Goal: Task Accomplishment & Management: Manage account settings

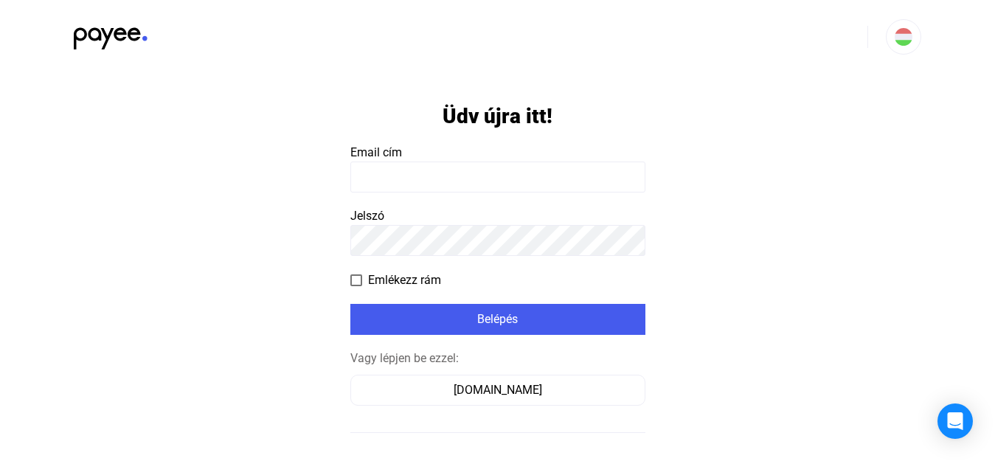
click at [488, 179] on input at bounding box center [498, 177] width 295 height 31
type input "**********"
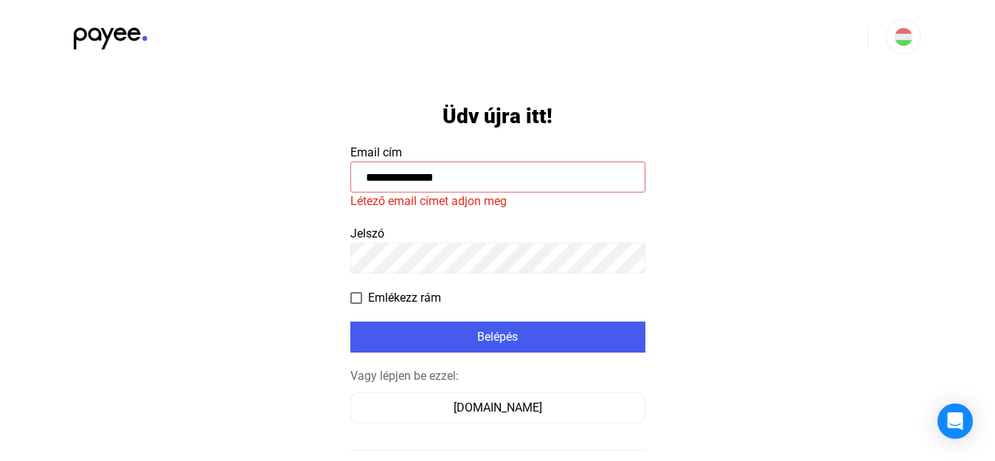
click at [236, 198] on app-form-template "**********" at bounding box center [497, 301] width 995 height 454
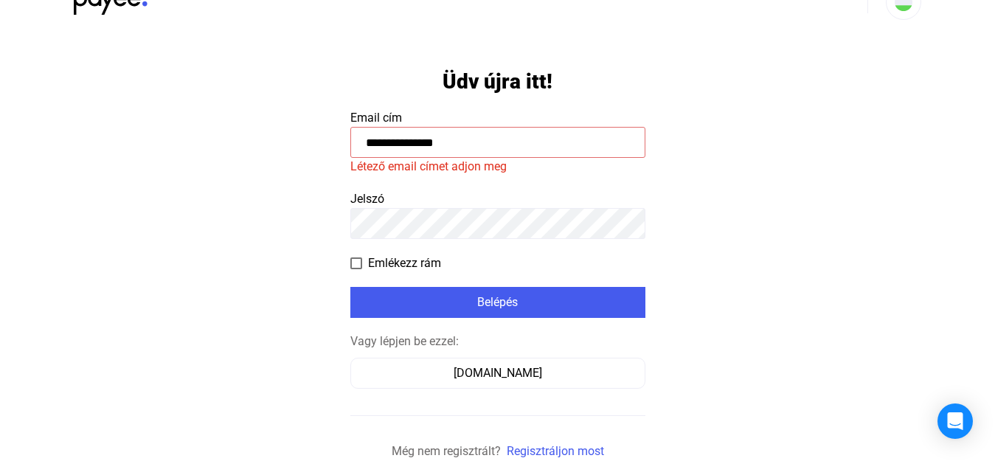
scroll to position [66, 0]
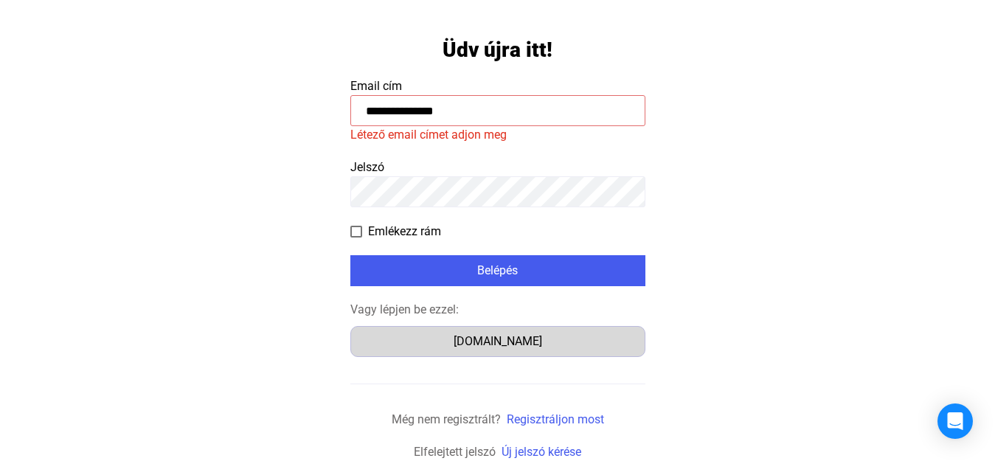
click at [501, 337] on div "[DOMAIN_NAME]" at bounding box center [498, 342] width 285 height 18
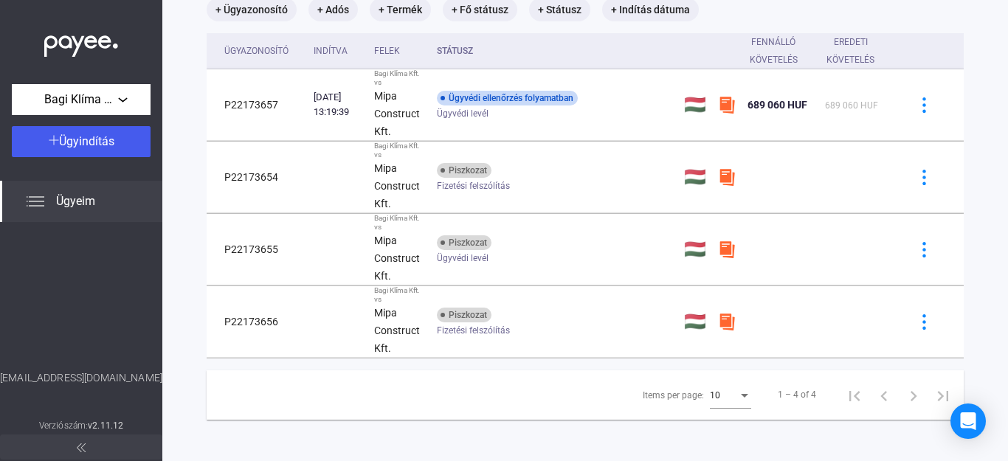
scroll to position [108, 0]
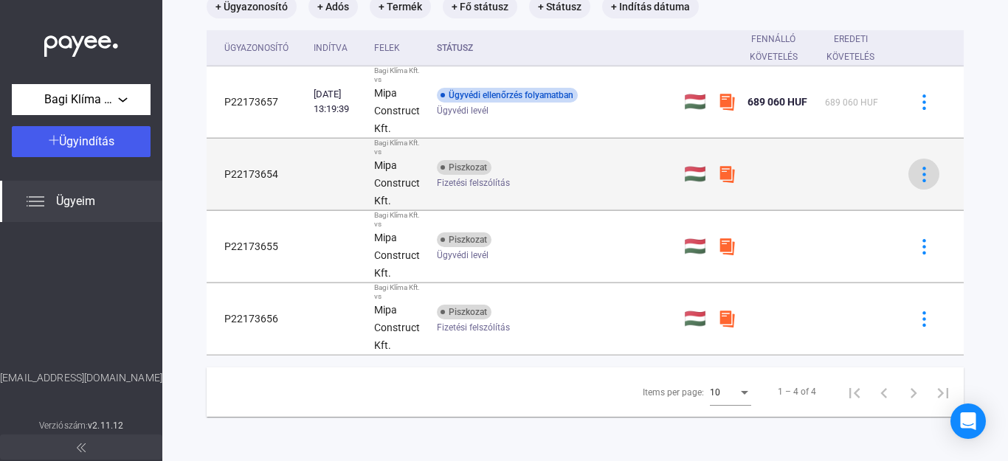
click at [916, 181] on img at bounding box center [923, 174] width 15 height 15
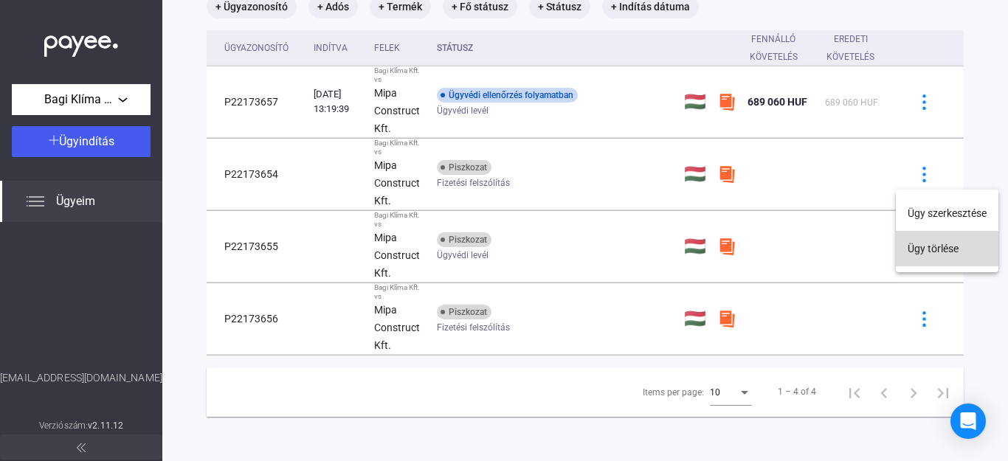
click at [926, 255] on button "Ügy törlése" at bounding box center [947, 248] width 103 height 35
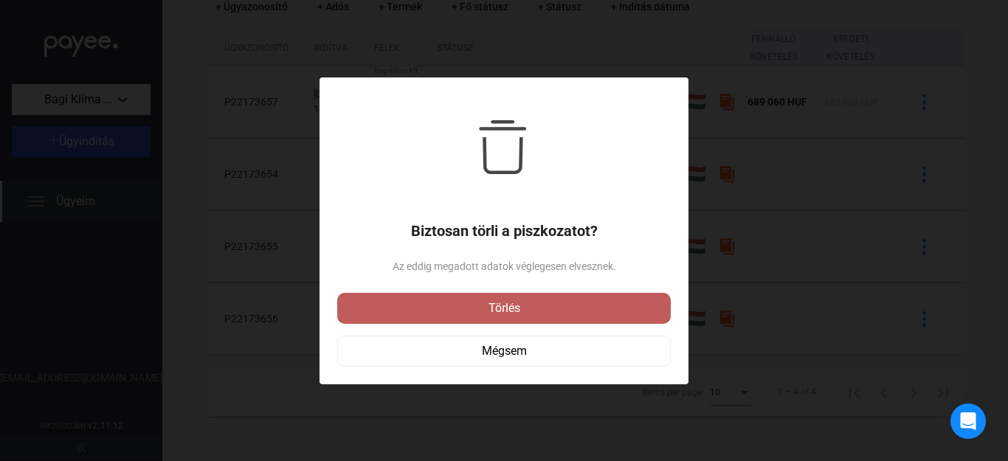
click at [477, 303] on div "Törlés" at bounding box center [504, 309] width 325 height 18
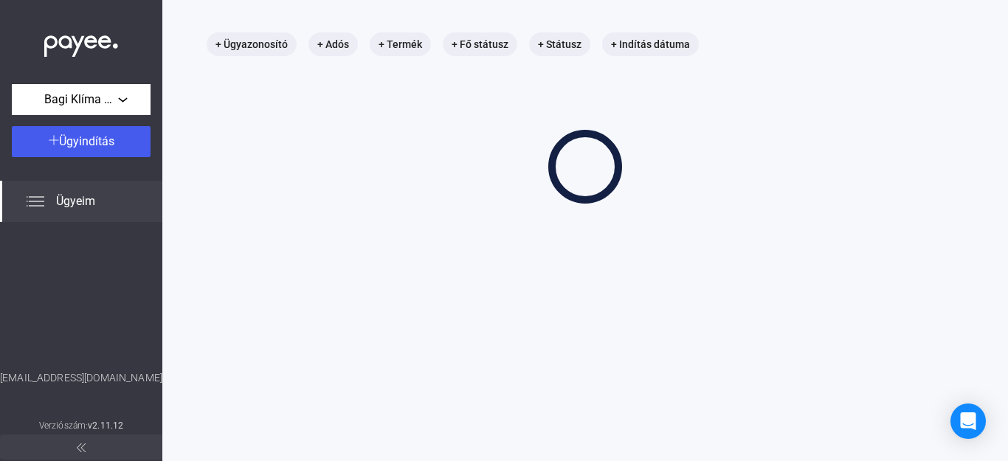
scroll to position [70, 0]
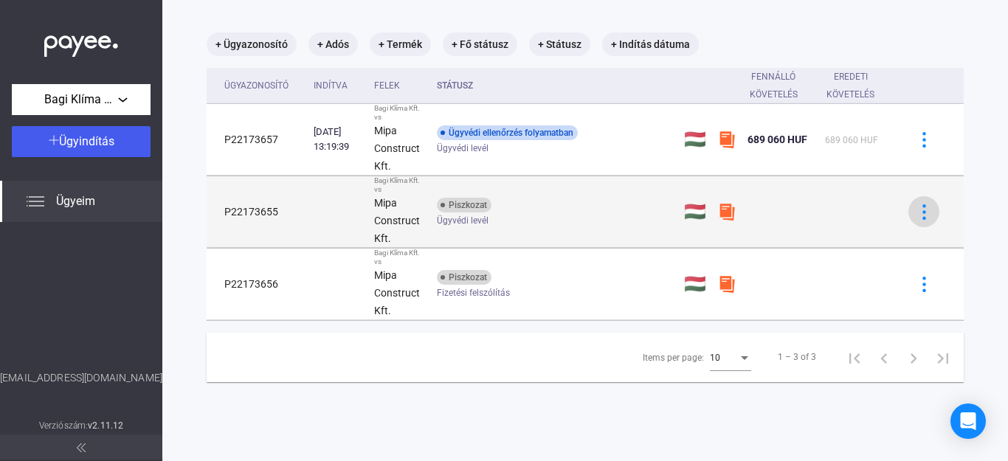
click at [922, 214] on div at bounding box center [924, 211] width 22 height 15
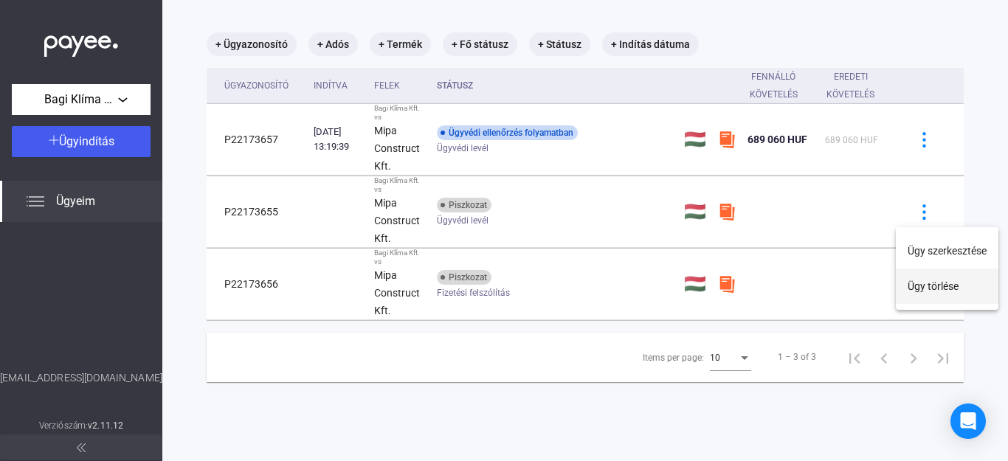
click at [920, 292] on button "Ügy törlése" at bounding box center [947, 286] width 103 height 35
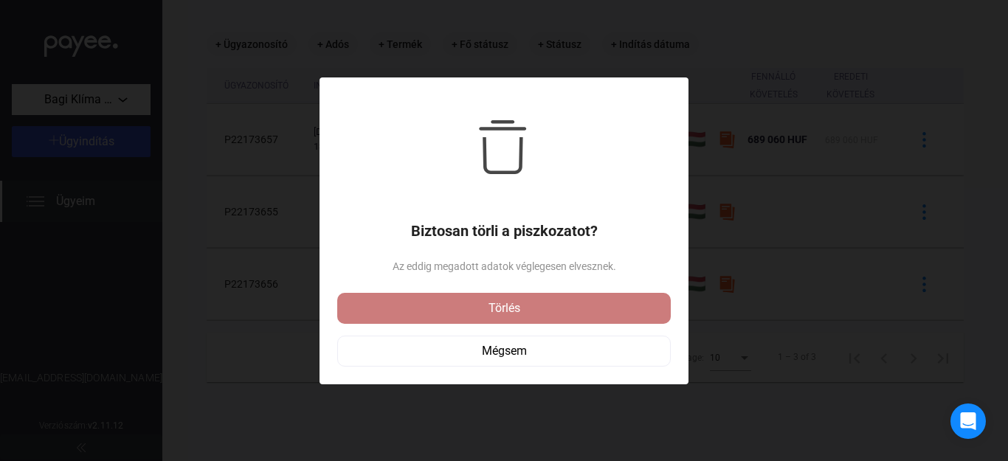
click at [519, 300] on div "Törlés" at bounding box center [504, 309] width 325 height 18
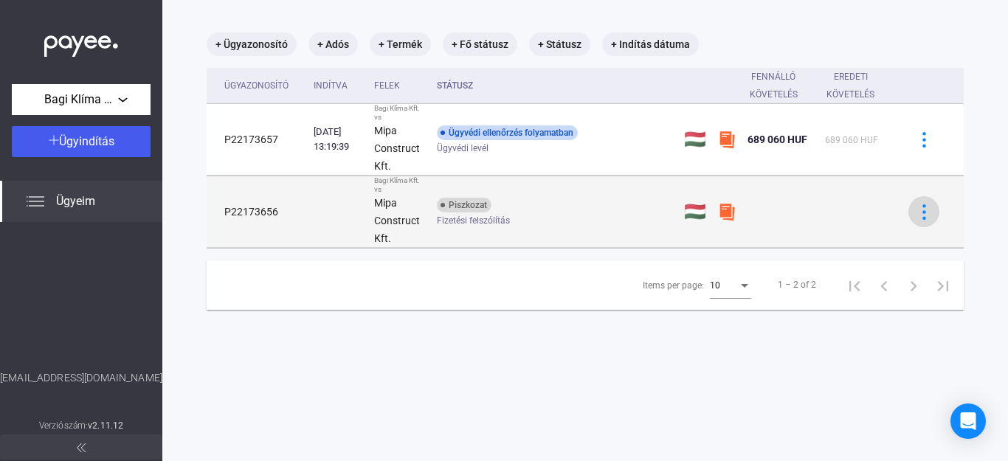
click at [920, 207] on div at bounding box center [924, 211] width 22 height 15
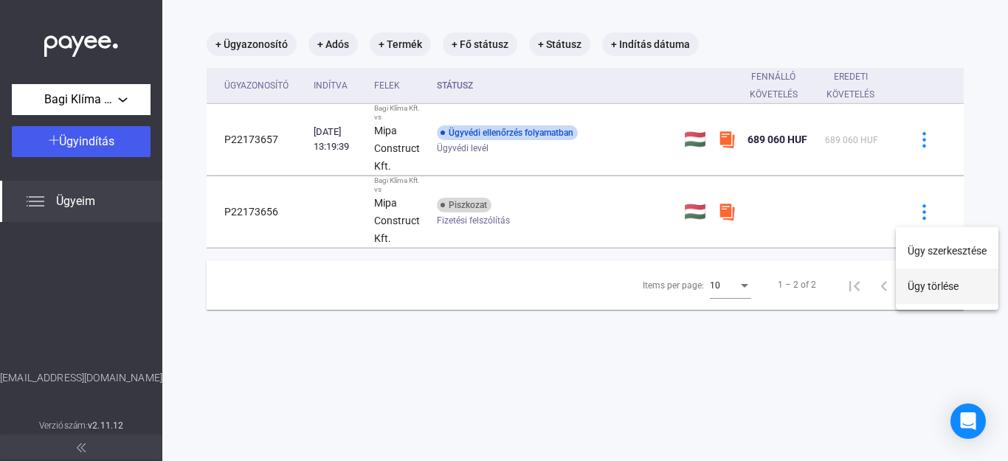
click at [935, 285] on button "Ügy törlése" at bounding box center [947, 286] width 103 height 35
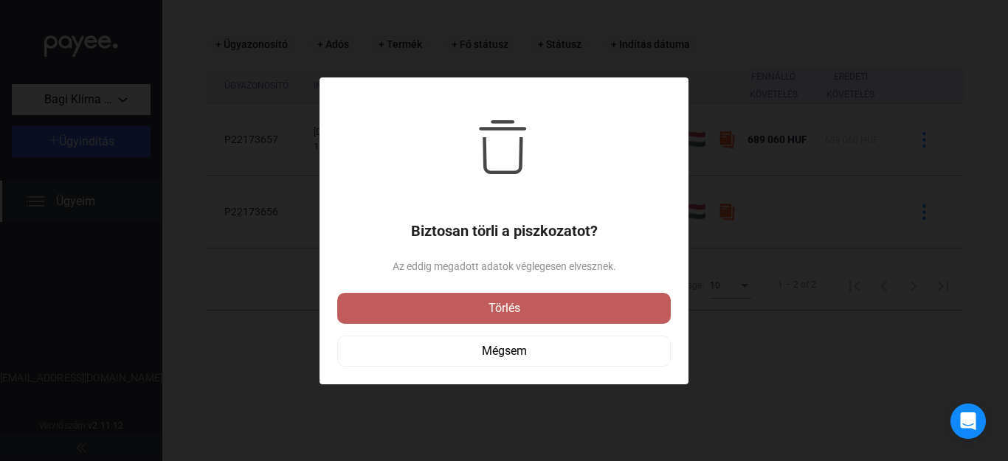
click at [515, 305] on div "Törlés" at bounding box center [504, 309] width 325 height 18
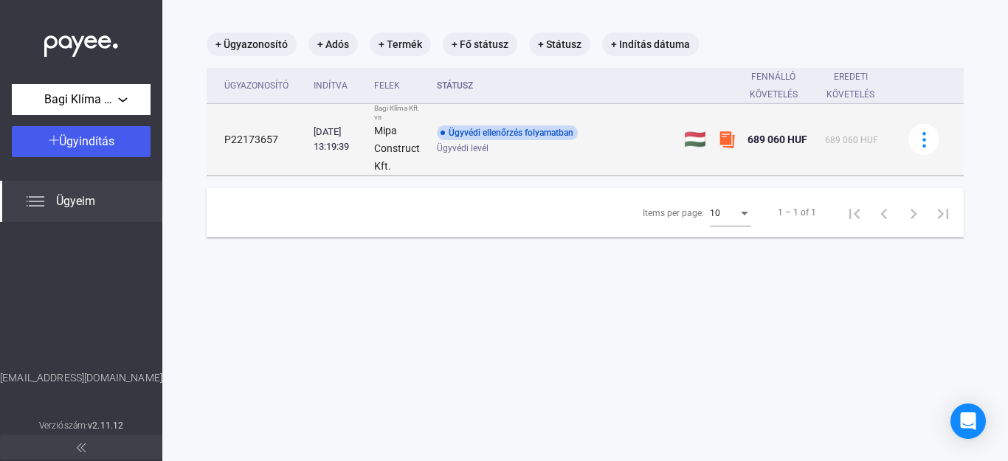
scroll to position [0, 0]
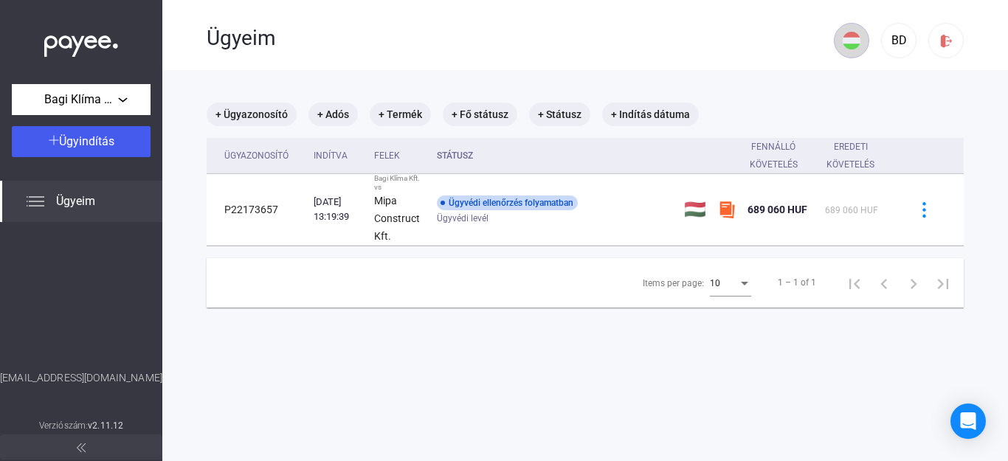
click at [848, 39] on div at bounding box center [852, 41] width 34 height 18
click at [885, 40] on div at bounding box center [504, 230] width 1008 height 461
click at [886, 40] on div "BD" at bounding box center [898, 41] width 25 height 18
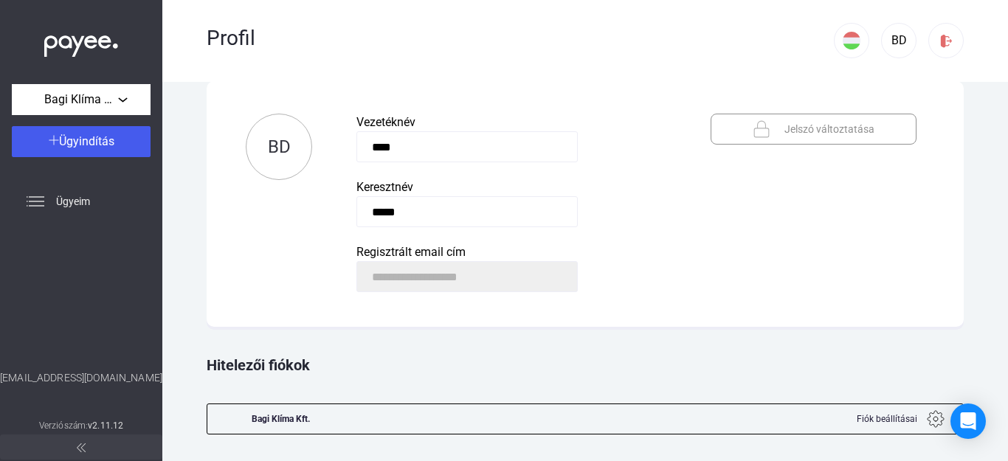
scroll to position [51, 0]
